Goal: Communication & Community: Share content

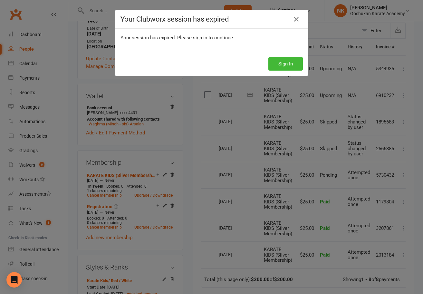
scroll to position [0, 0]
click at [283, 64] on button "Sign In" at bounding box center [286, 64] width 35 height 14
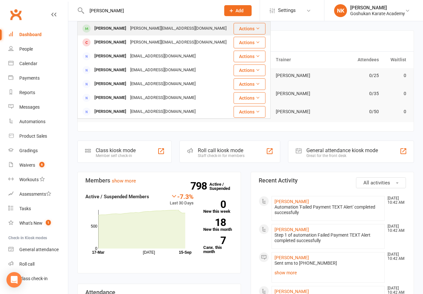
type input "[PERSON_NAME]"
click at [107, 26] on div "[PERSON_NAME]" at bounding box center [111, 28] width 36 height 9
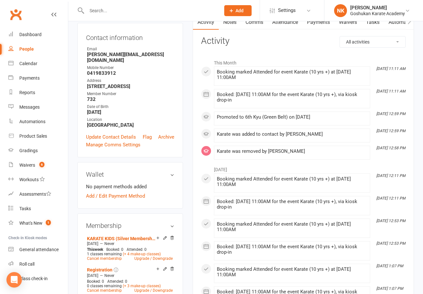
scroll to position [187, 0]
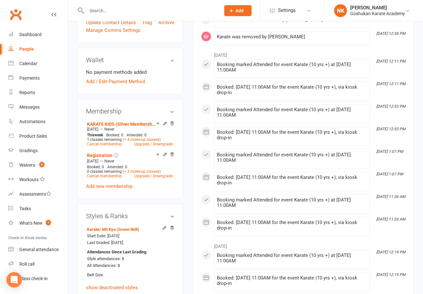
click at [185, 125] on div "upload photo change photo Joshua Vu Activated 29 August, 2022 Added 27 August, …" at bounding box center [130, 175] width 115 height 664
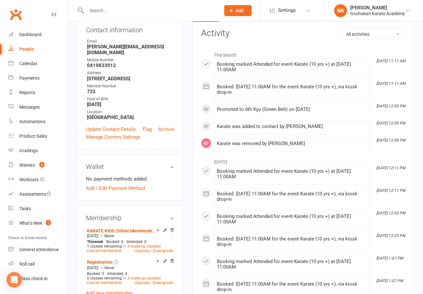
scroll to position [0, 0]
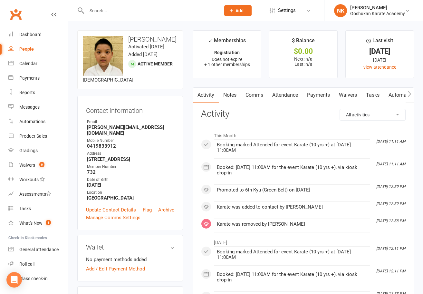
click at [285, 99] on link "Attendance" at bounding box center [285, 95] width 35 height 15
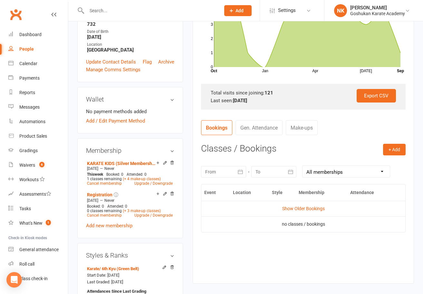
scroll to position [165, 0]
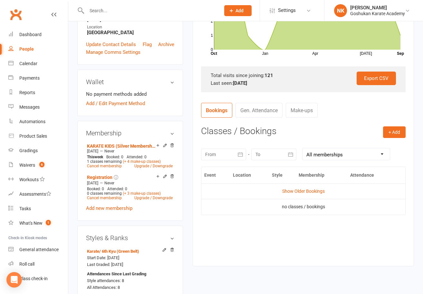
click at [229, 153] on div at bounding box center [223, 155] width 45 height 12
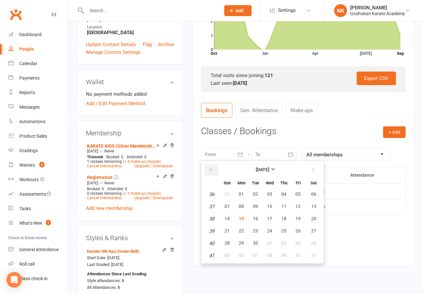
click at [209, 171] on icon "button" at bounding box center [211, 169] width 5 height 5
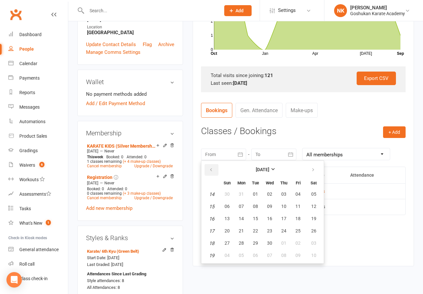
click at [209, 171] on icon "button" at bounding box center [211, 169] width 5 height 5
click at [310, 215] on button "15" at bounding box center [314, 219] width 16 height 12
type input "15 Mar 2025"
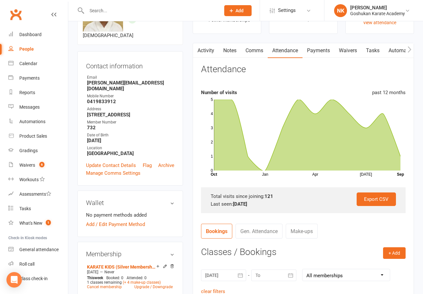
scroll to position [0, 0]
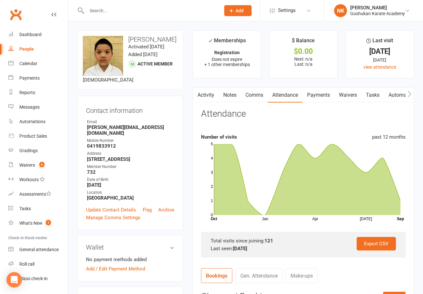
click at [206, 204] on icon "Jan Apr Jul Month Oct Sep 0 1 2 3 4 5" at bounding box center [303, 181] width 205 height 81
click at [230, 100] on link "Notes" at bounding box center [230, 95] width 22 height 15
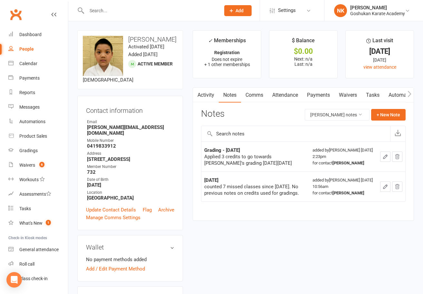
click at [107, 8] on input "text" at bounding box center [150, 10] width 131 height 9
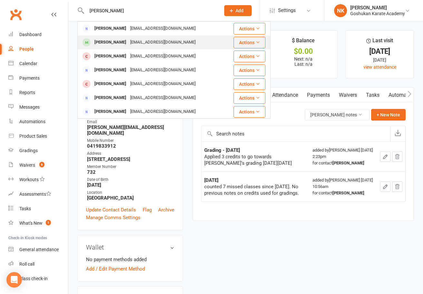
type input "mustafa"
click at [120, 44] on div "Mustafa Khokhar" at bounding box center [111, 42] width 36 height 9
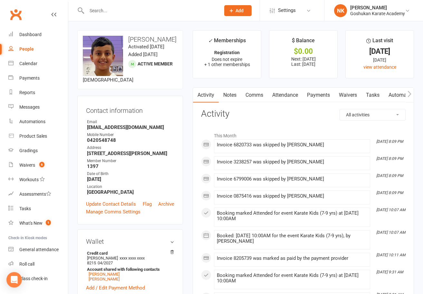
click at [300, 96] on link "Attendance" at bounding box center [285, 95] width 35 height 15
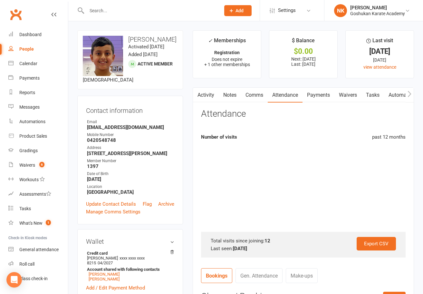
click at [316, 96] on link "Payments" at bounding box center [319, 95] width 32 height 15
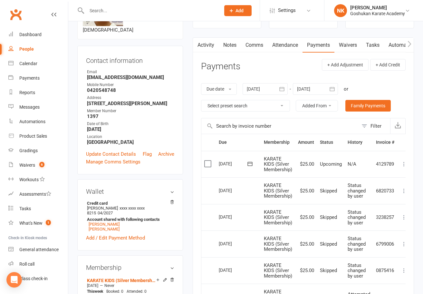
scroll to position [46, 0]
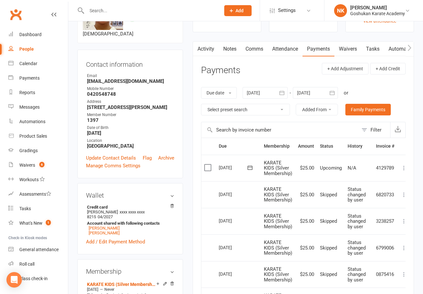
click at [320, 93] on div at bounding box center [315, 93] width 45 height 12
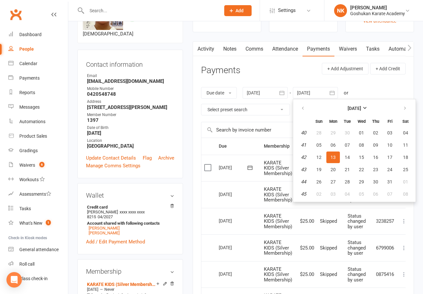
click at [241, 209] on td "29 Sep 2025" at bounding box center [238, 221] width 45 height 27
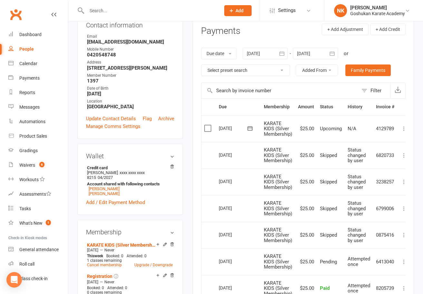
scroll to position [94, 0]
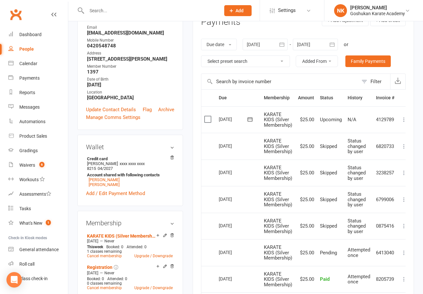
click at [108, 12] on input "text" at bounding box center [150, 10] width 131 height 9
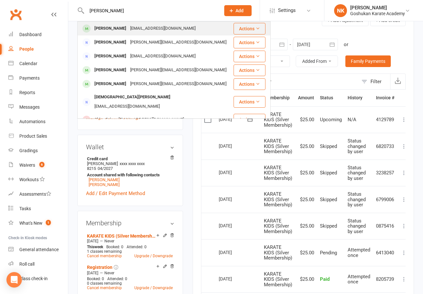
type input "shirley"
click at [114, 32] on div "Shirley Goco" at bounding box center [111, 28] width 36 height 9
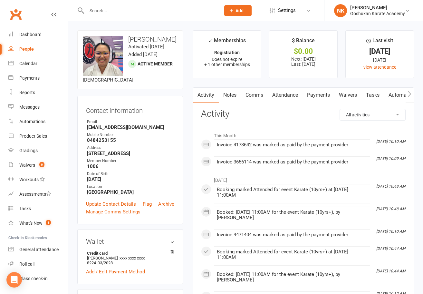
click at [15, 13] on link "Clubworx" at bounding box center [16, 14] width 16 height 16
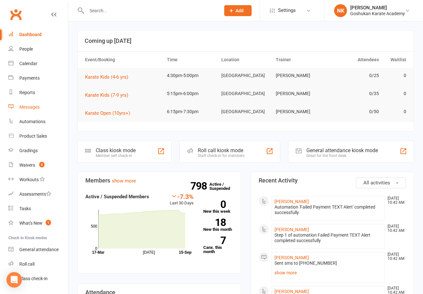
click at [31, 109] on div "Messages" at bounding box center [29, 106] width 20 height 5
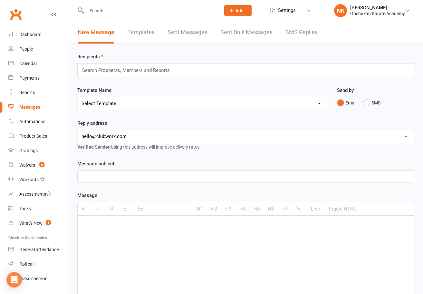
click at [193, 31] on link "Sent Messages" at bounding box center [188, 32] width 40 height 22
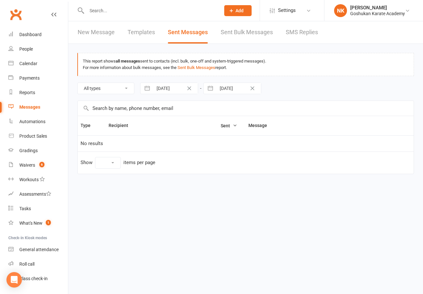
select select "10"
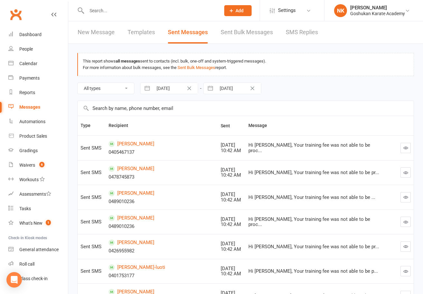
click at [228, 32] on link "Sent Bulk Messages" at bounding box center [247, 32] width 52 height 22
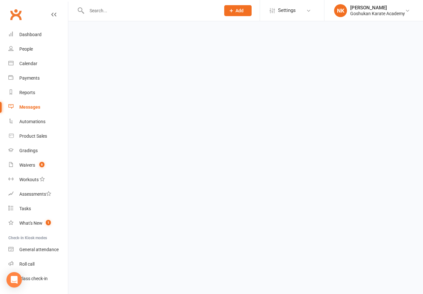
select select "100"
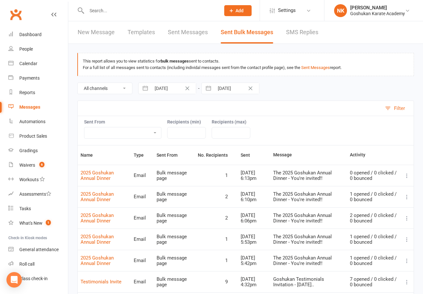
click at [140, 33] on link "Templates" at bounding box center [141, 32] width 27 height 22
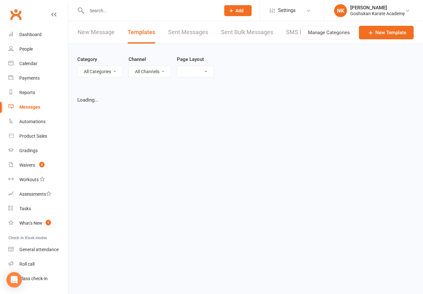
select select "list"
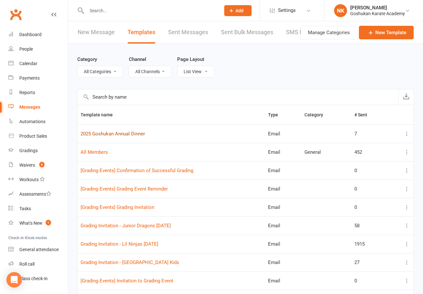
click at [127, 135] on link "2025 Goshukan Annual Dinner" at bounding box center [113, 134] width 65 height 6
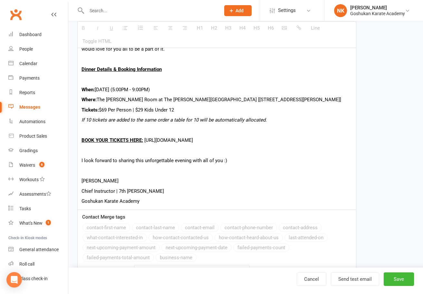
scroll to position [430, 0]
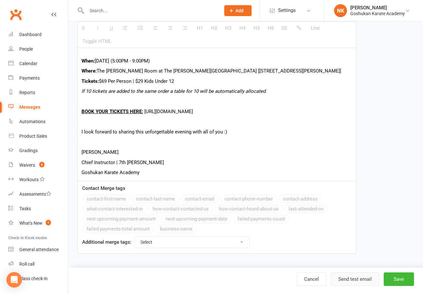
click at [347, 282] on button "Send test email" at bounding box center [355, 280] width 48 height 14
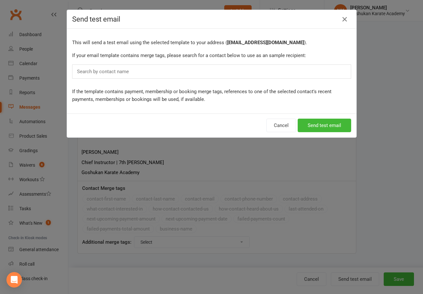
click at [154, 72] on div "Search by contact name" at bounding box center [211, 72] width 279 height 14
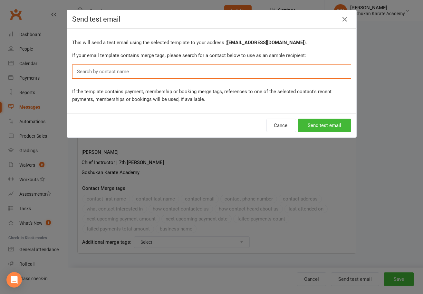
click at [134, 68] on div "Search by contact name" at bounding box center [211, 72] width 279 height 14
type input "nicolas"
click at [347, 127] on button "Send test email" at bounding box center [325, 126] width 54 height 14
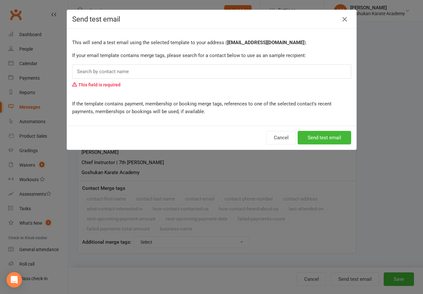
click at [156, 71] on div "Search by contact name" at bounding box center [211, 72] width 279 height 14
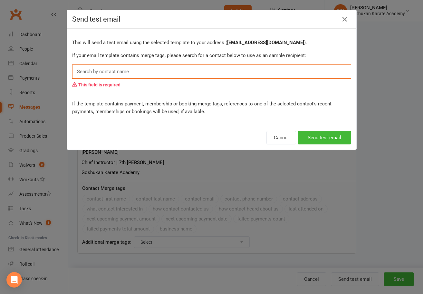
click at [150, 71] on div "Search by contact name" at bounding box center [211, 72] width 279 height 14
click at [143, 72] on div "Search by contact name" at bounding box center [211, 72] width 279 height 14
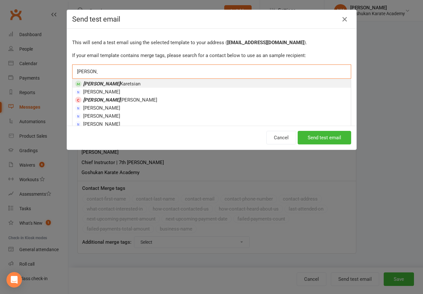
type input "nicolas"
click at [136, 84] on li "Nicolas Karetsian" at bounding box center [212, 84] width 279 height 8
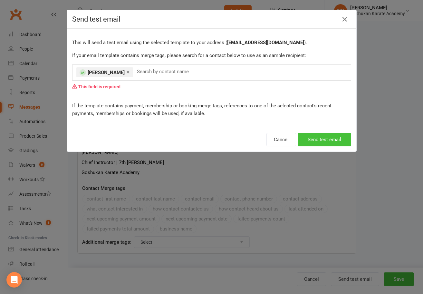
click at [315, 144] on button "Send test email" at bounding box center [325, 140] width 54 height 14
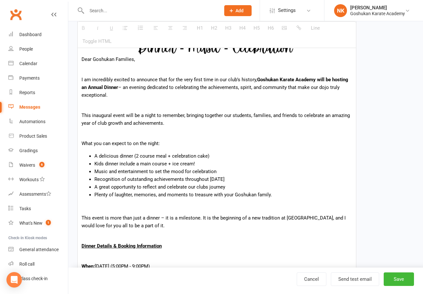
scroll to position [0, 0]
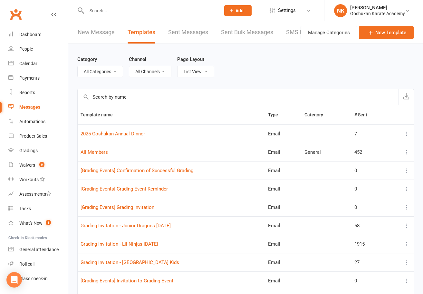
click at [103, 38] on link "New Message" at bounding box center [96, 32] width 37 height 22
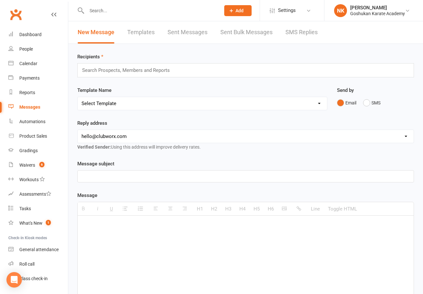
click at [130, 105] on select "Select Template [Email] All Members [Email] 2025 Goshukan Annual Dinner [Email]…" at bounding box center [203, 103] width 250 height 13
select select "1"
click at [130, 141] on select "hello@clubworx.com info@goshukankarateacademy.com.au sjohansen@baillieu.com.au" at bounding box center [246, 136] width 336 height 13
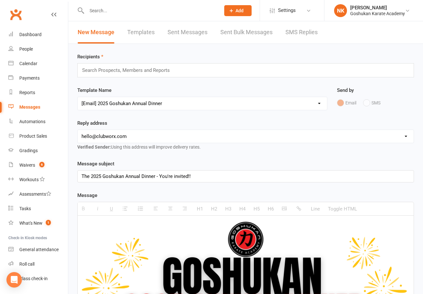
select select "1"
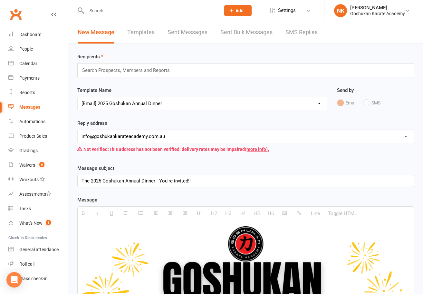
click at [118, 70] on input "text" at bounding box center [129, 70] width 94 height 8
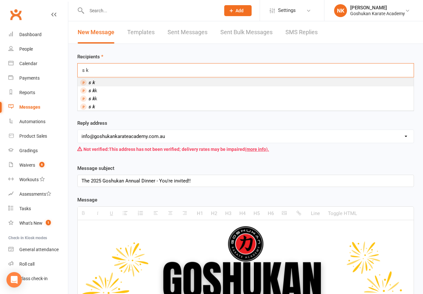
type input "s k"
click at [108, 81] on li "s k" at bounding box center [246, 82] width 336 height 8
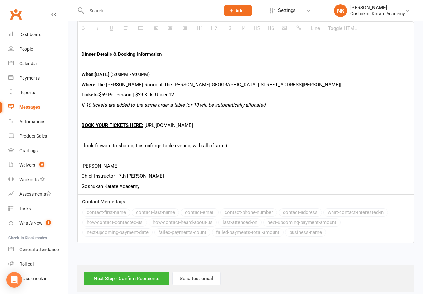
scroll to position [479, 0]
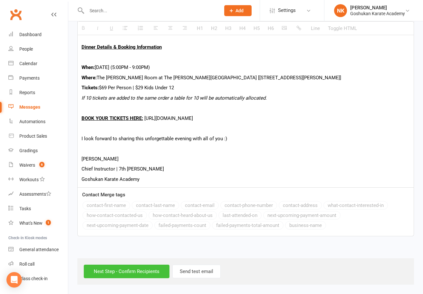
click at [156, 266] on input "Next Step - Confirm Recipients" at bounding box center [127, 272] width 86 height 14
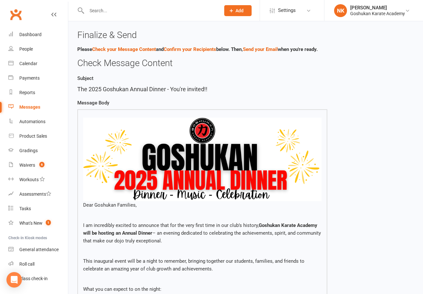
scroll to position [366, 0]
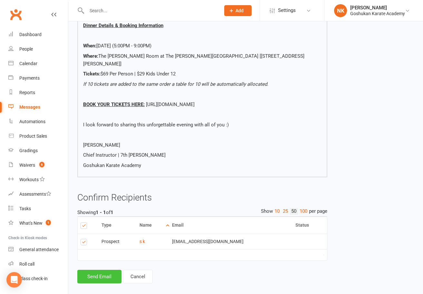
click at [112, 271] on button "Send Email" at bounding box center [99, 277] width 44 height 14
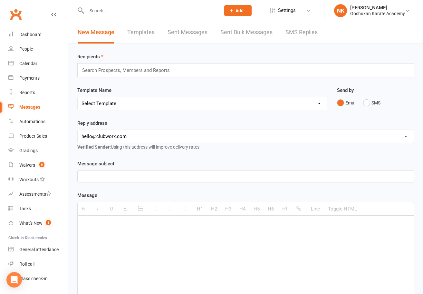
click at [125, 103] on select "Select Template [Email] All Members [Email] 2025 Goshukan Annual Dinner [Email]…" at bounding box center [203, 103] width 250 height 13
select select "1"
click at [123, 135] on select "hello@clubworx.com info@goshukankarateacademy.com.au sjohansen@baillieu.com.au" at bounding box center [246, 136] width 336 height 13
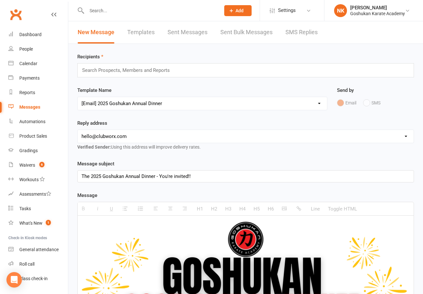
select select "1"
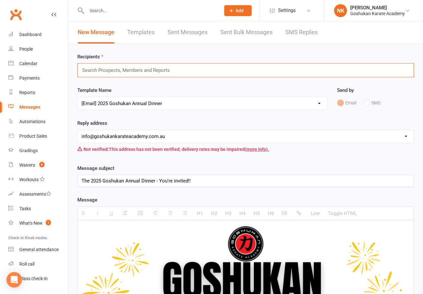
click at [122, 71] on input "text" at bounding box center [129, 70] width 94 height 8
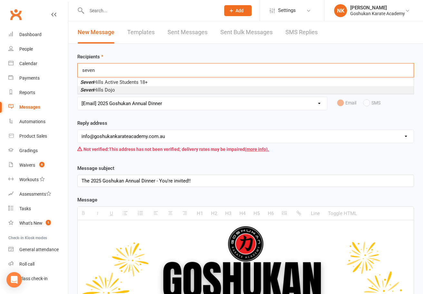
type input "seven"
click at [121, 88] on li "Seven Hills Dojo" at bounding box center [246, 90] width 336 height 8
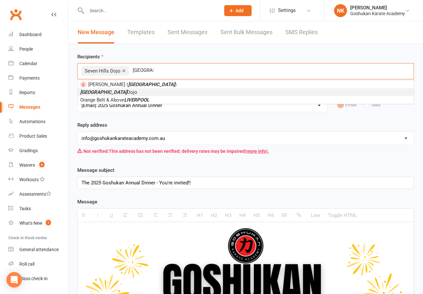
type input "liverpool"
click at [117, 94] on li "Liverpool Dojo" at bounding box center [246, 92] width 336 height 8
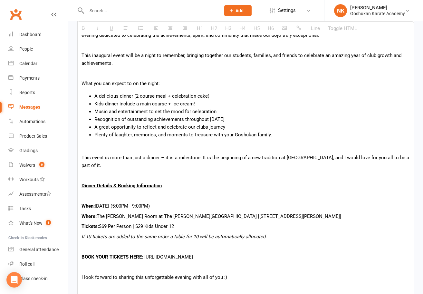
scroll to position [399, 0]
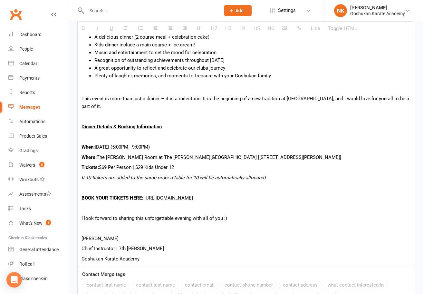
click at [82, 178] on icon "If 10 tickets are added to the same order a table for 10 will be automatically …" at bounding box center [174, 178] width 185 height 6
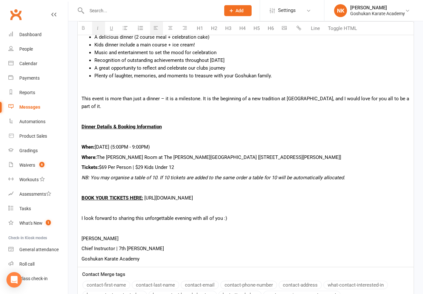
click at [118, 179] on icon "NB: You may organise a table of 10. If 10 tickets are added to the same order a…" at bounding box center [214, 178] width 264 height 6
click at [105, 179] on icon "NB: You may book a table of 10. If 10 tickets are added to the same order a tab…" at bounding box center [210, 178] width 256 height 6
click at [262, 200] on p "BOOK YOUR TICKETS HERE: https://bit.ly/goshukan-dinner" at bounding box center [246, 198] width 329 height 8
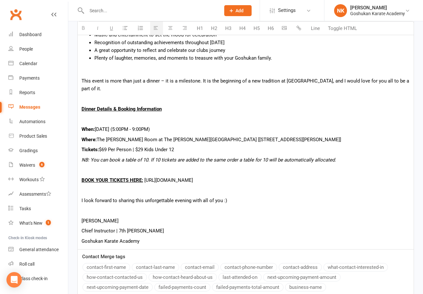
scroll to position [422, 0]
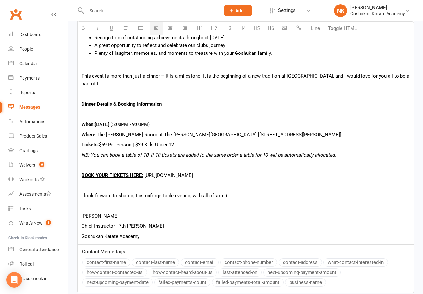
click at [244, 222] on p "Chief Instructor | 7th [PERSON_NAME]" at bounding box center [246, 226] width 329 height 8
click at [224, 229] on p "Chief Instructor | 7th [PERSON_NAME]" at bounding box center [246, 226] width 329 height 8
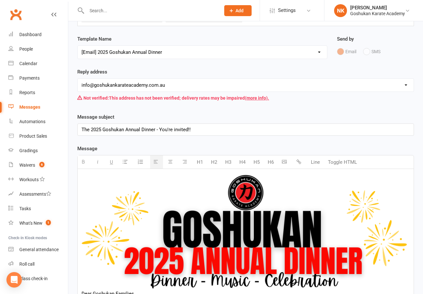
scroll to position [0, 0]
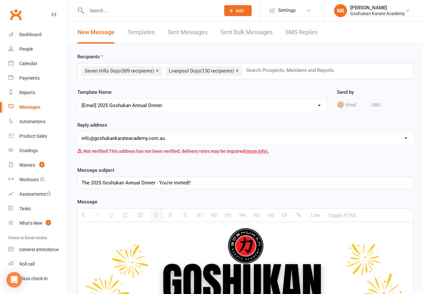
click at [185, 118] on div "Template Name Select Template [Email] All Members [Email] 2025 Goshukan Annual …" at bounding box center [203, 104] width 260 height 33
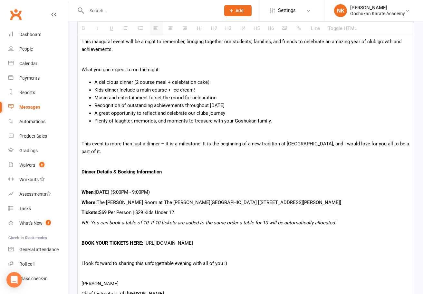
scroll to position [479, 0]
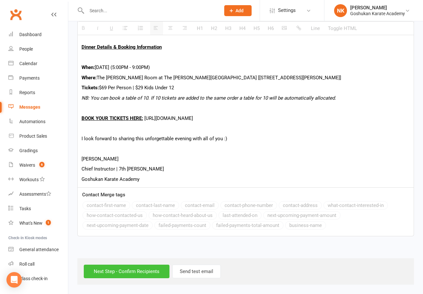
click at [144, 271] on input "Next Step - Confirm Recipients" at bounding box center [127, 272] width 86 height 14
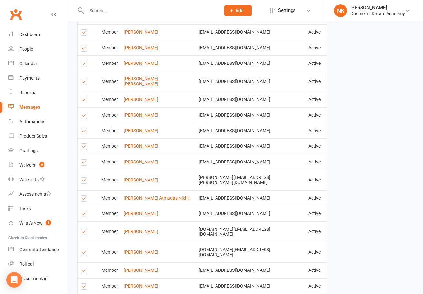
scroll to position [1158, 0]
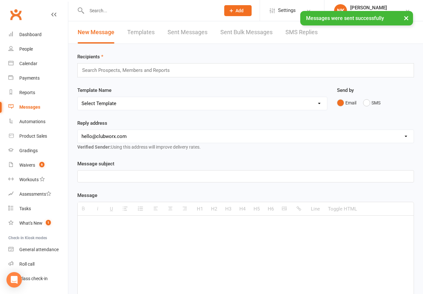
click at [17, 11] on div "× Messages were sent successfully" at bounding box center [207, 11] width 415 height 0
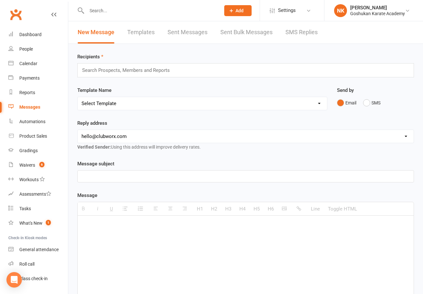
click at [101, 9] on input "text" at bounding box center [150, 10] width 131 height 9
click at [19, 15] on link "Clubworx" at bounding box center [16, 14] width 16 height 16
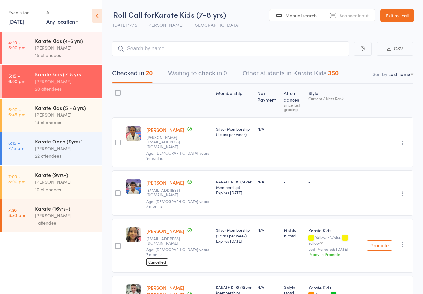
click at [396, 8] on header "Roll Call for Karate Kids (7-8 yrs) [DATE] 17:15 [PERSON_NAME] Karetsian Seven …" at bounding box center [263, 16] width 321 height 32
click at [396, 11] on link "Exit roll call" at bounding box center [398, 15] width 34 height 13
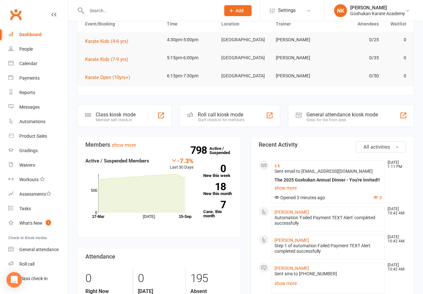
scroll to position [36, 0]
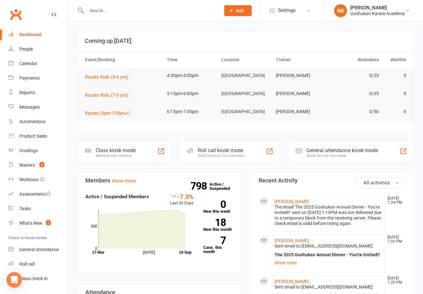
click at [122, 11] on input "text" at bounding box center [150, 10] width 131 height 9
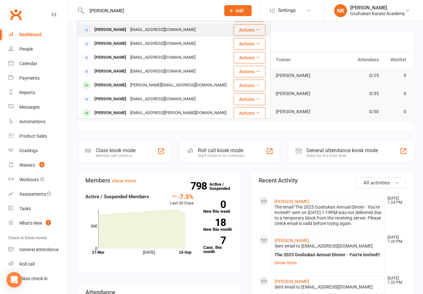
scroll to position [55, 0]
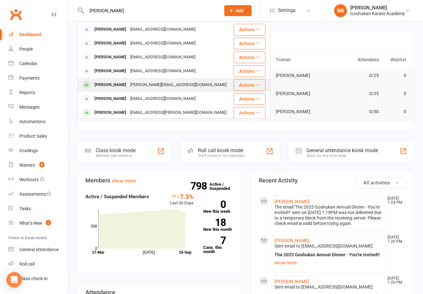
type input "[PERSON_NAME]"
click at [129, 84] on div "[PERSON_NAME][EMAIL_ADDRESS][DOMAIN_NAME]" at bounding box center [178, 84] width 100 height 9
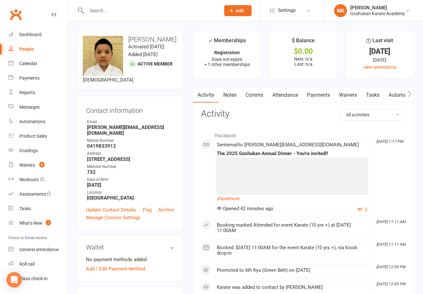
click at [289, 97] on link "Attendance" at bounding box center [285, 95] width 35 height 15
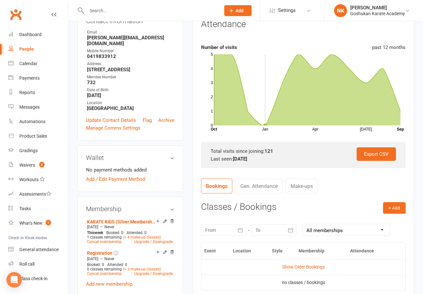
scroll to position [214, 0]
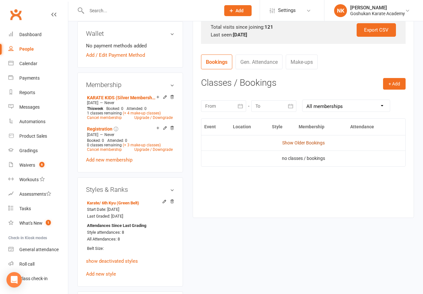
click at [293, 143] on link "Show Older Bookings" at bounding box center [304, 142] width 43 height 5
click at [222, 109] on div at bounding box center [223, 106] width 45 height 12
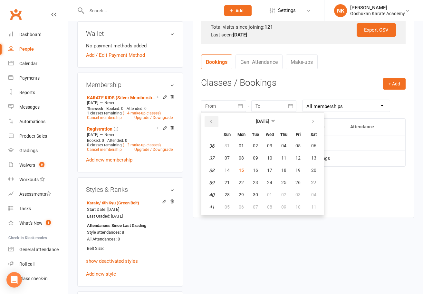
click at [211, 122] on icon "button" at bounding box center [211, 121] width 5 height 5
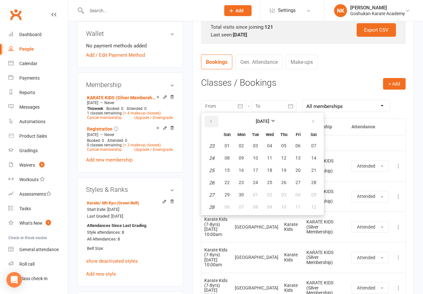
click at [211, 122] on icon "button" at bounding box center [211, 121] width 5 height 5
click at [255, 178] on button "20" at bounding box center [256, 183] width 14 height 12
type input "20 May 2025"
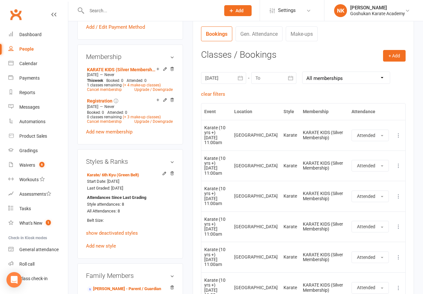
scroll to position [0, 0]
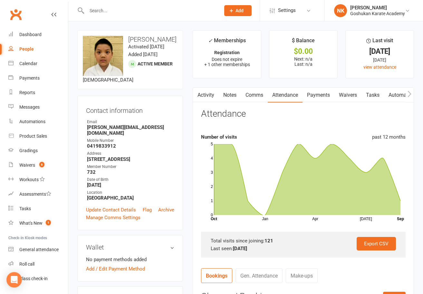
click at [21, 17] on link "Clubworx" at bounding box center [16, 14] width 16 height 16
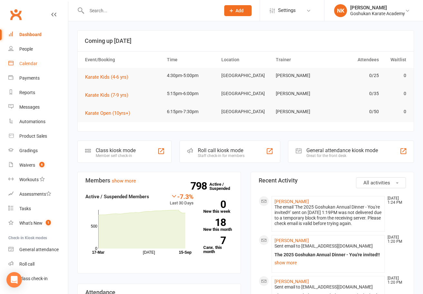
click at [33, 59] on link "Calendar" at bounding box center [38, 63] width 60 height 15
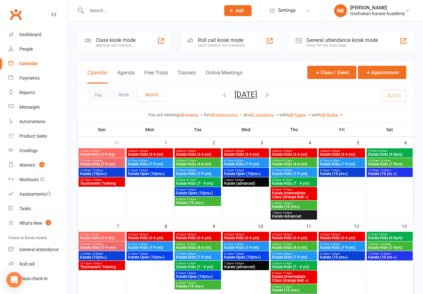
scroll to position [119, 0]
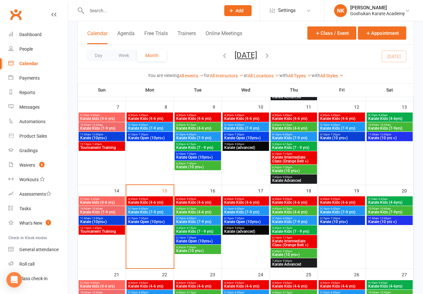
click at [107, 201] on span "Karate kids (4-6 yrs)" at bounding box center [102, 203] width 44 height 4
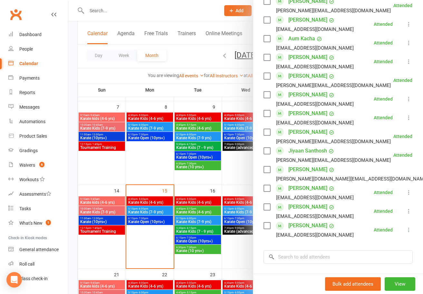
scroll to position [190, 0]
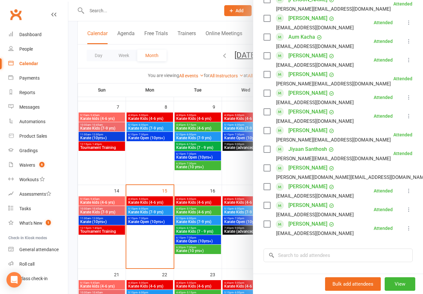
click at [179, 141] on div at bounding box center [245, 147] width 355 height 294
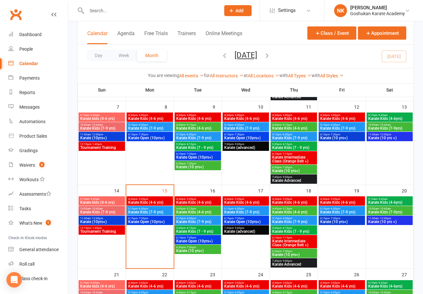
click at [20, 18] on link "Clubworx" at bounding box center [16, 14] width 16 height 16
